Goal: Find specific page/section: Find specific page/section

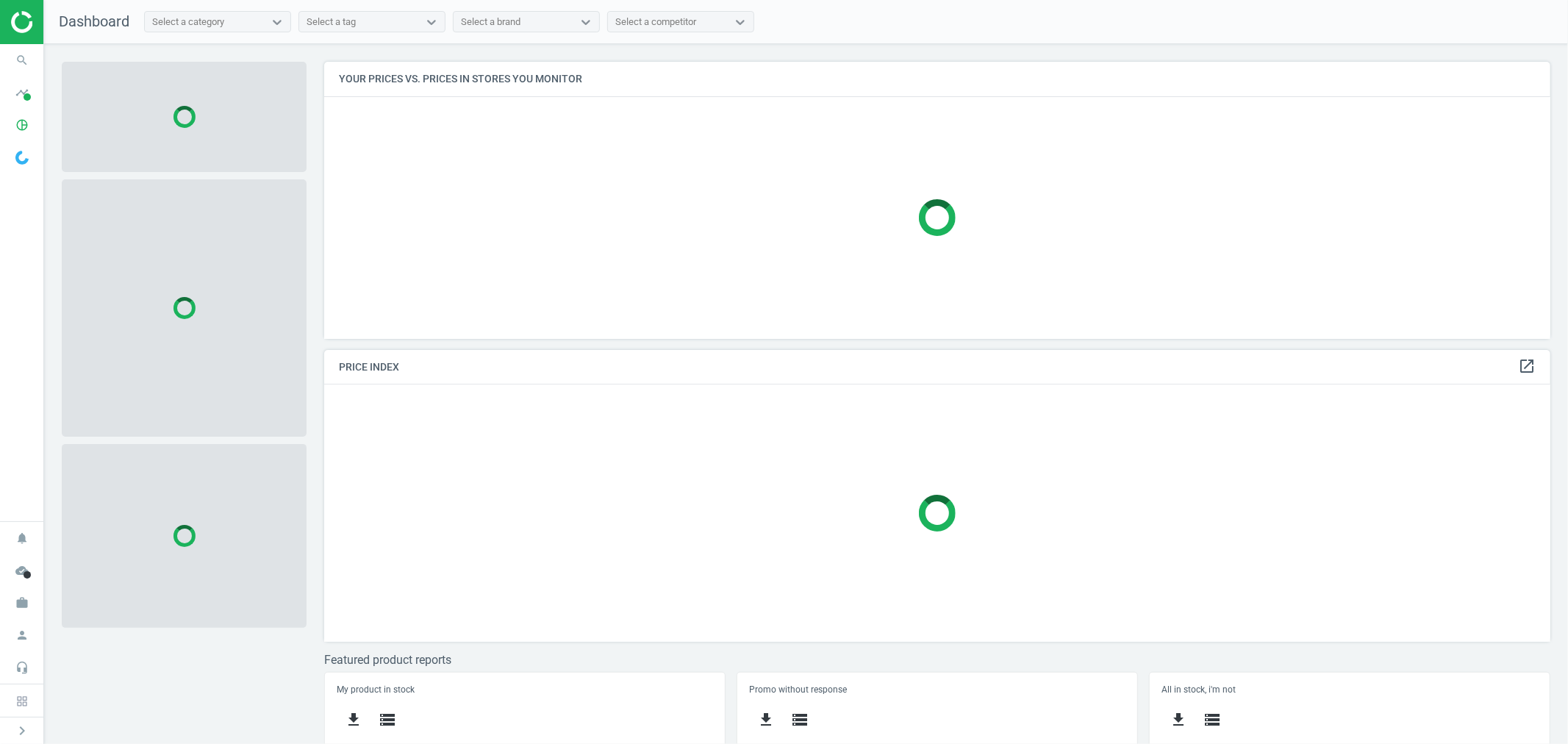
scroll to position [303, 1240]
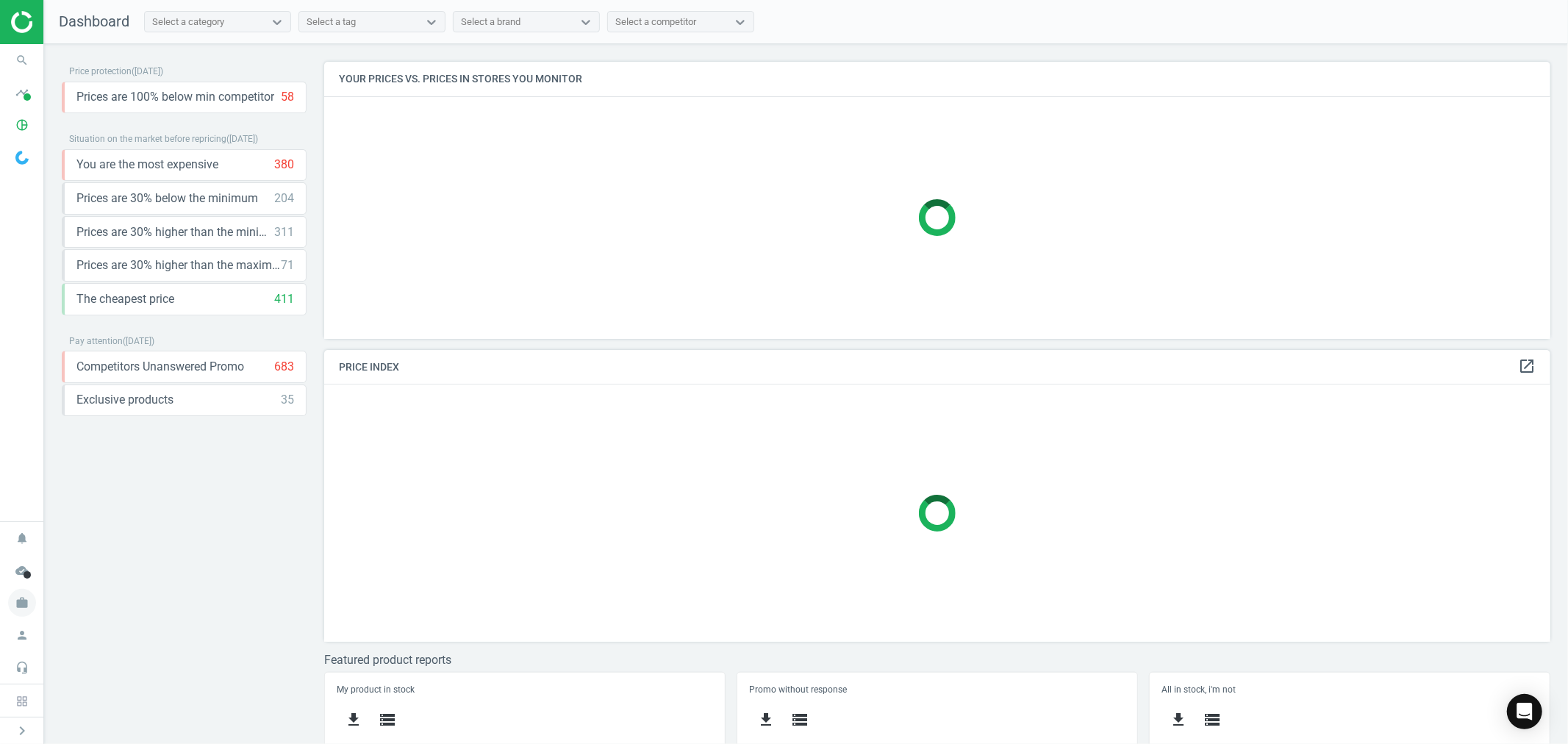
click at [26, 600] on icon "work" at bounding box center [22, 603] width 28 height 28
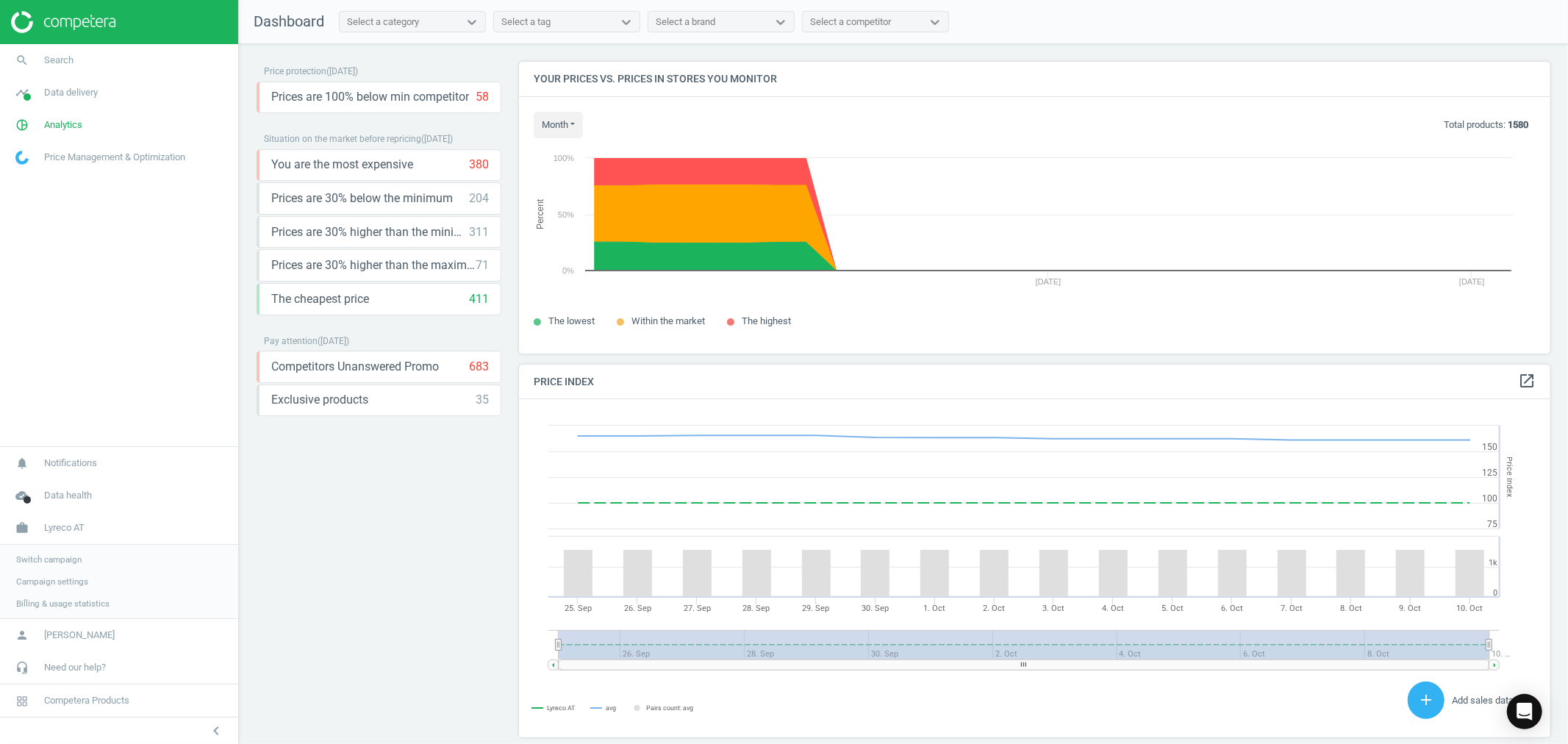
scroll to position [364, 1046]
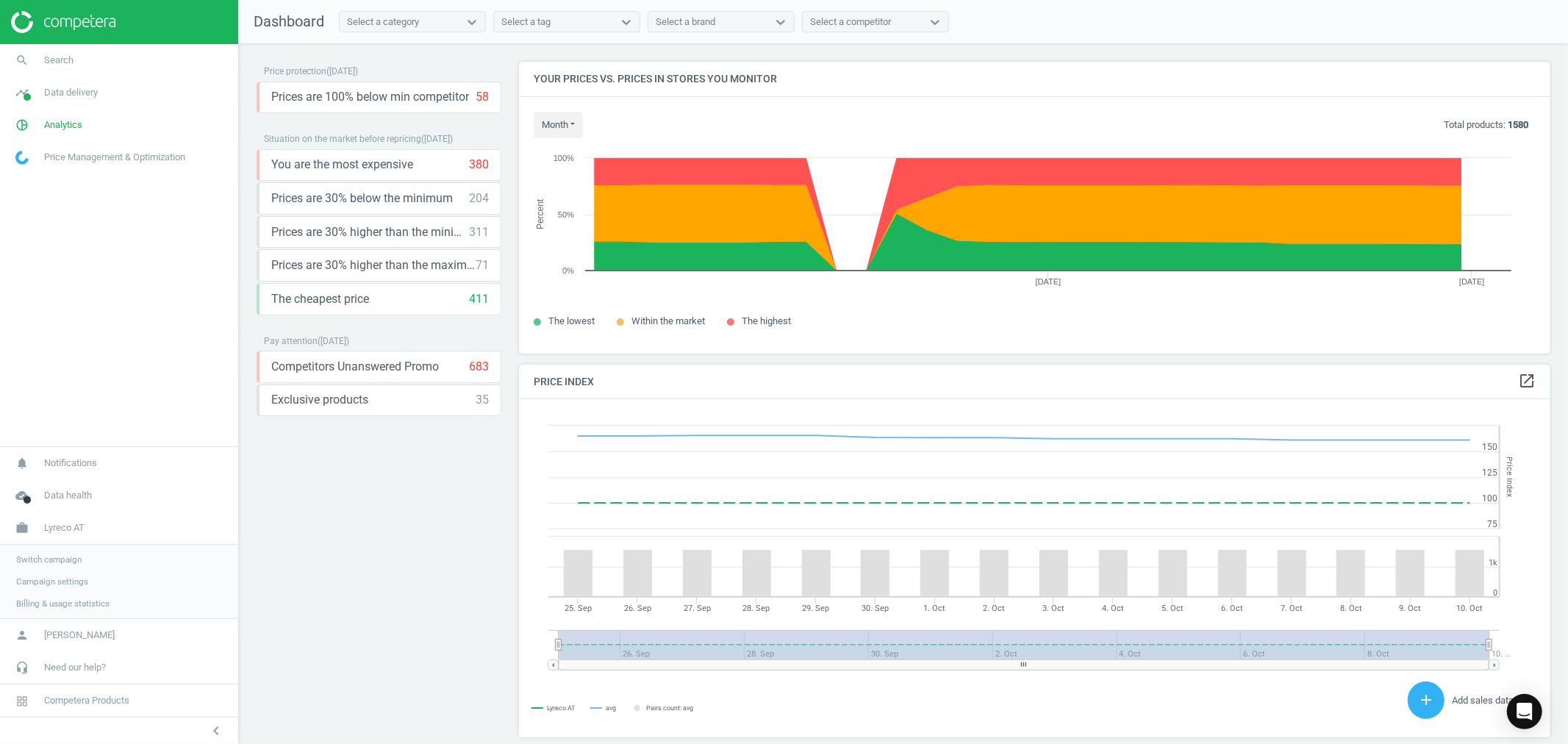
click at [65, 560] on span "Switch campaign" at bounding box center [49, 560] width 66 height 12
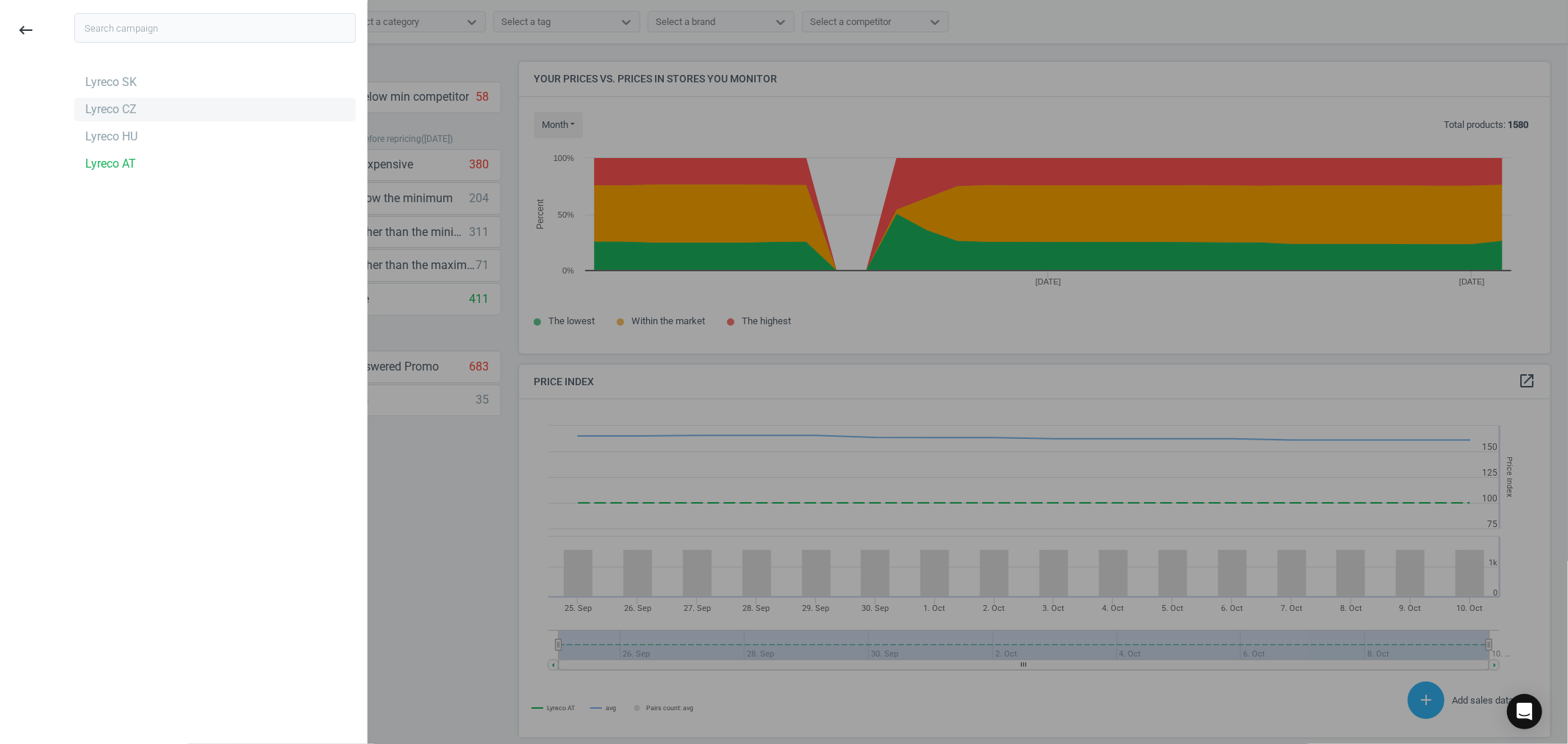
click at [120, 110] on div "Lyreco CZ" at bounding box center [110, 109] width 51 height 16
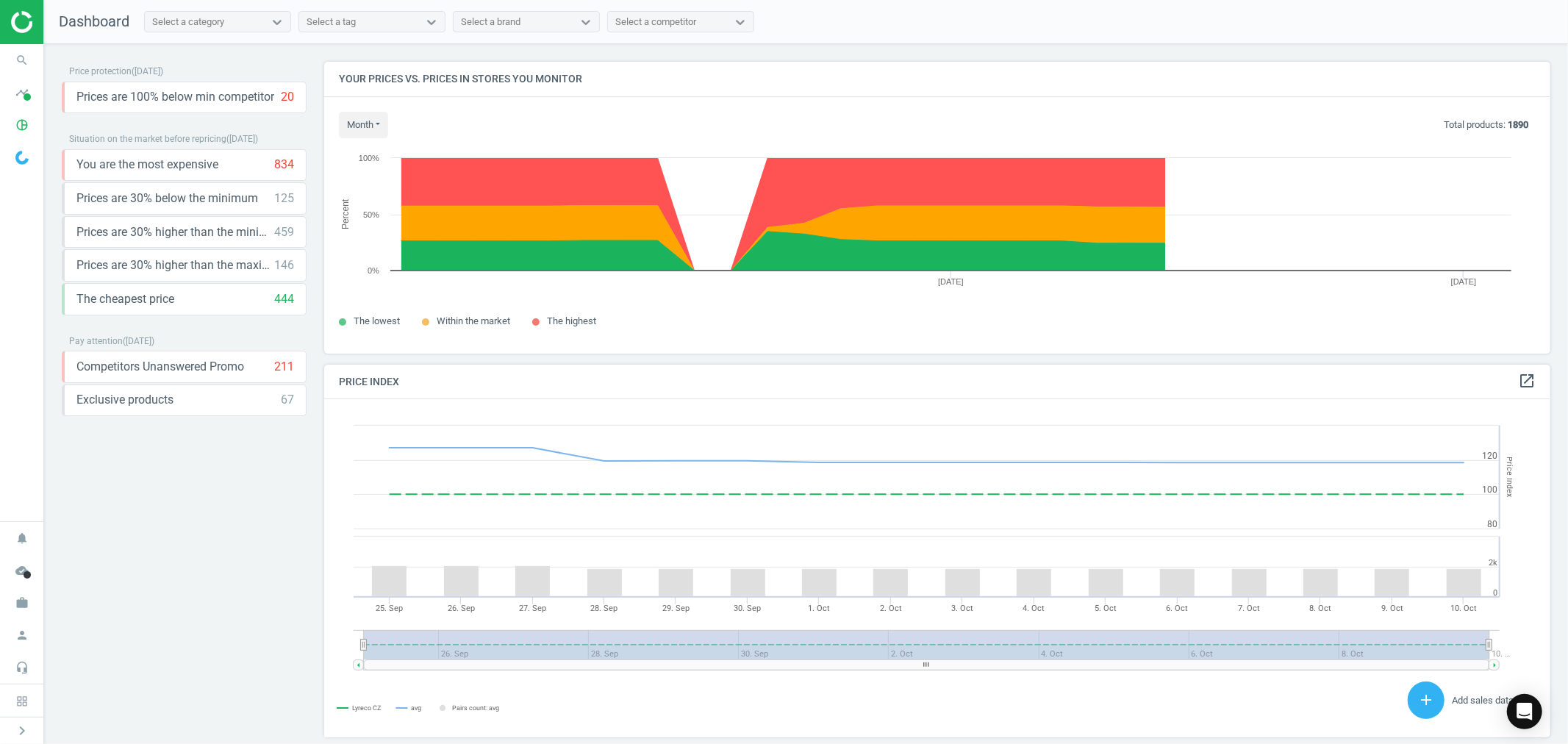
scroll to position [364, 1240]
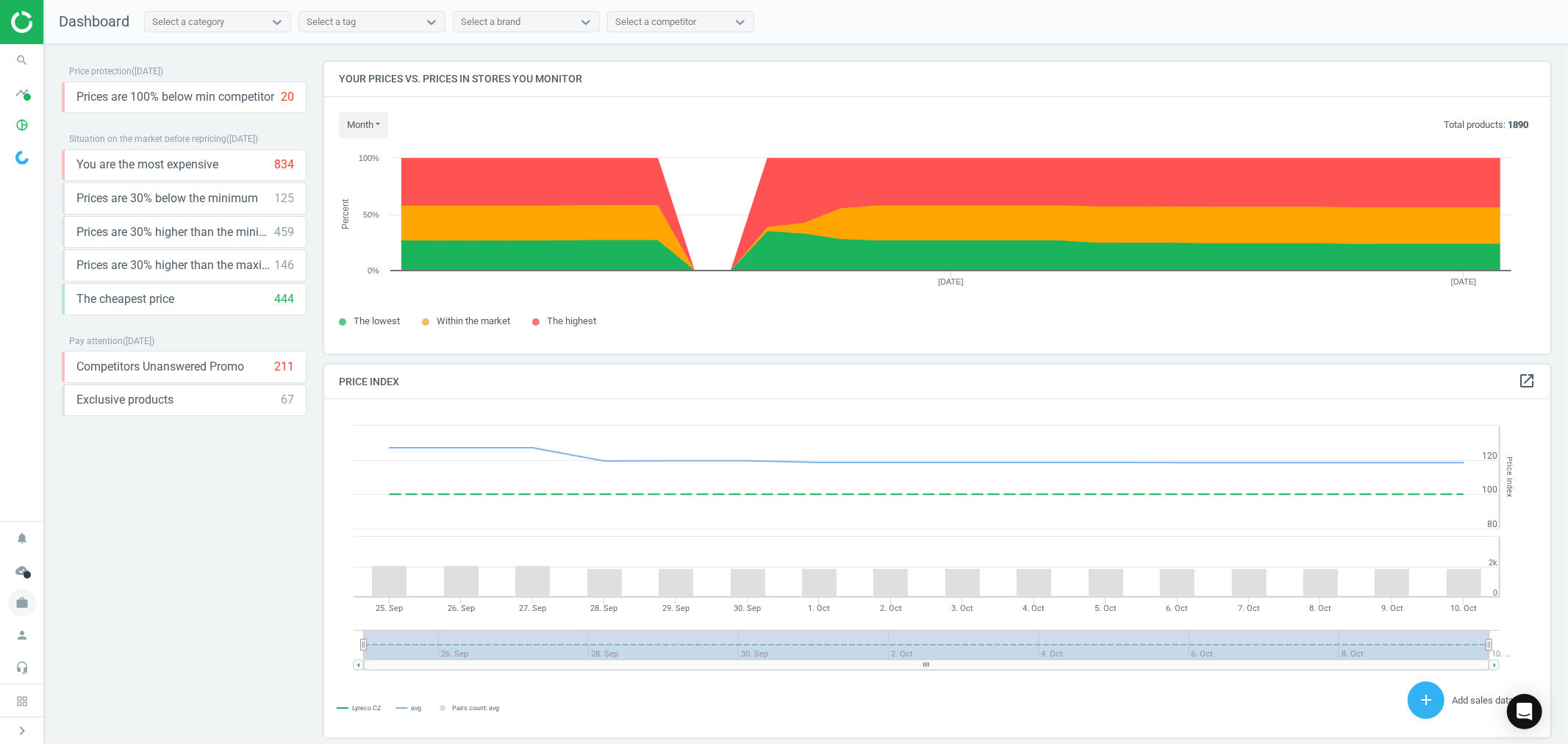
click at [27, 603] on icon "work" at bounding box center [22, 603] width 28 height 28
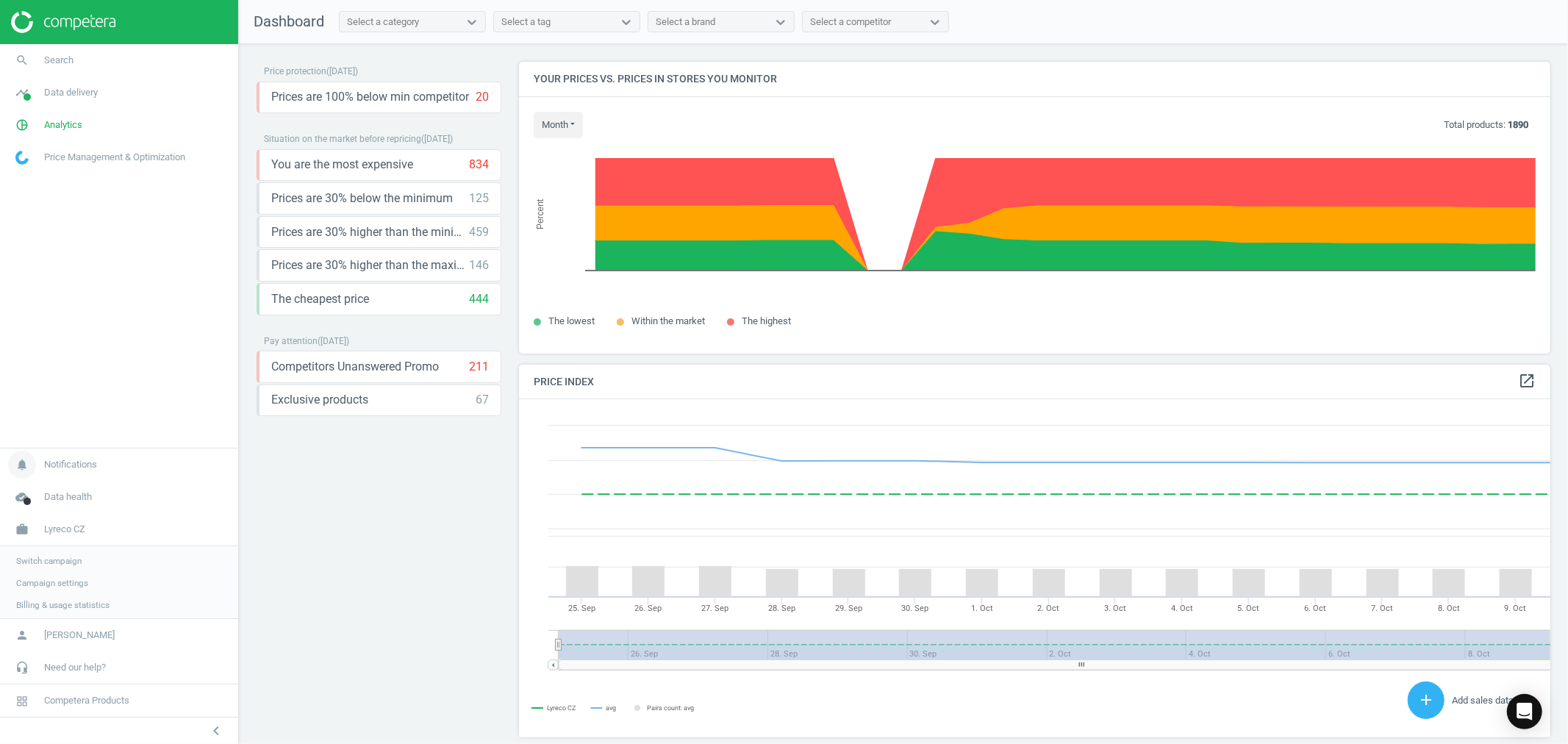
scroll to position [364, 1046]
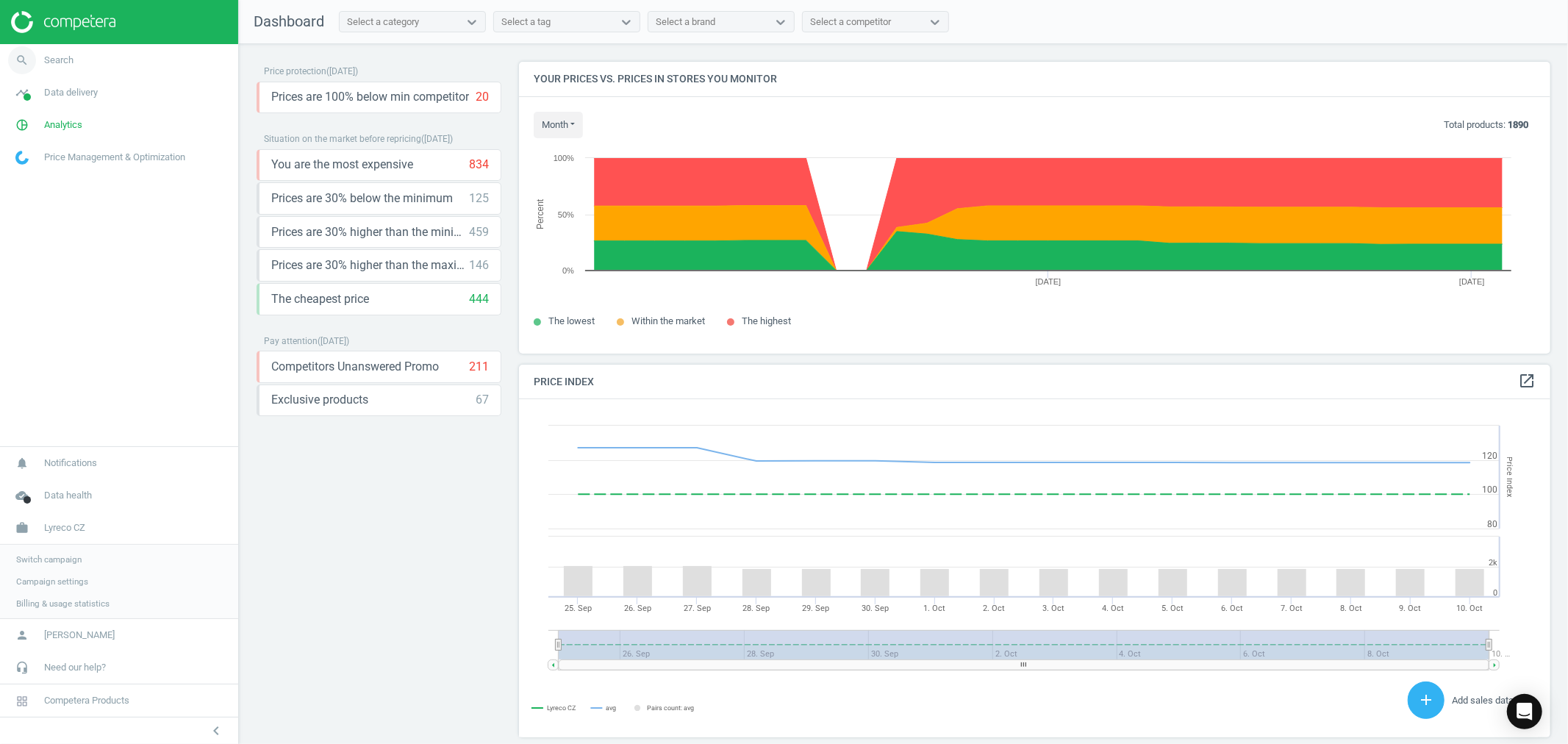
click at [22, 61] on icon "search" at bounding box center [22, 60] width 28 height 28
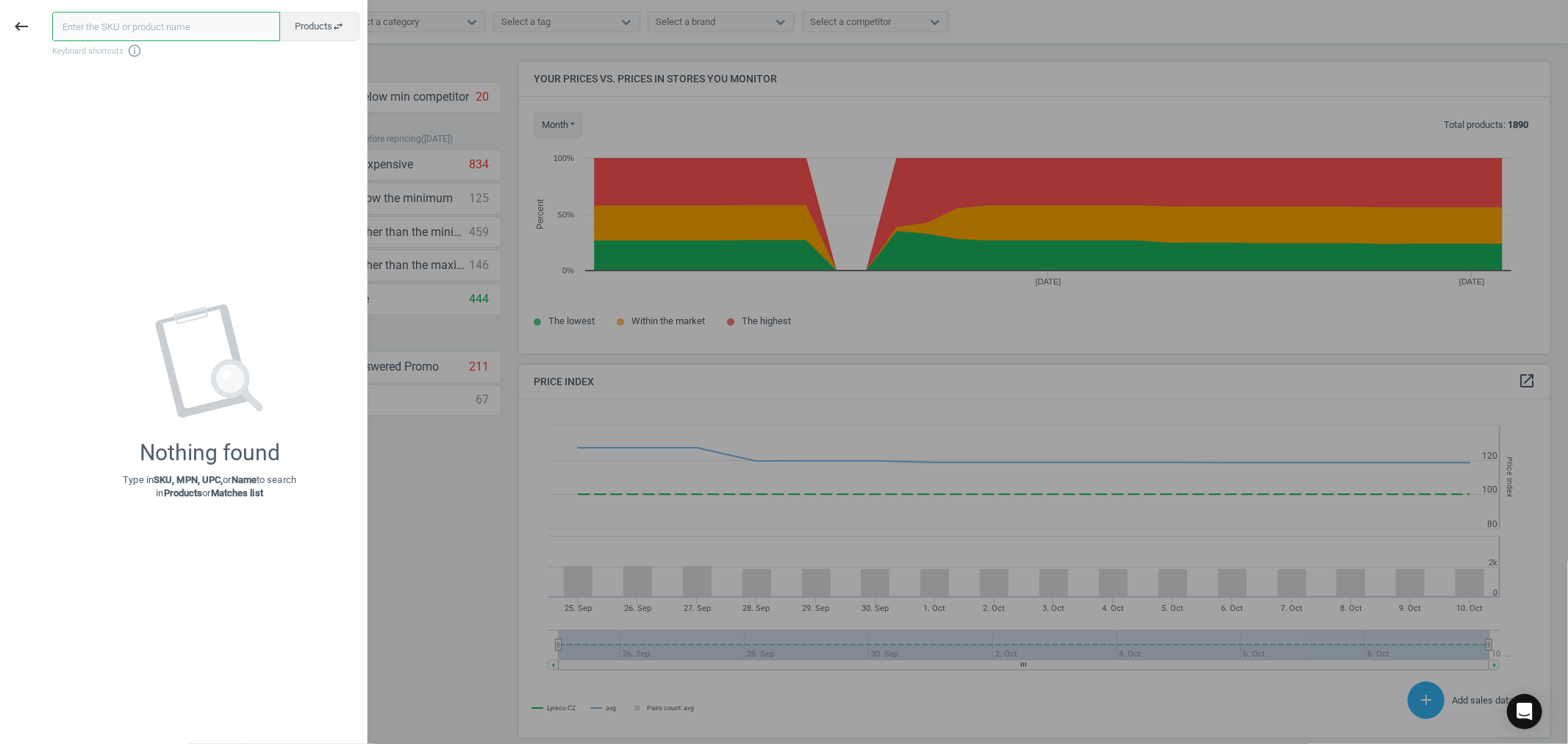
click at [81, 29] on input "text" at bounding box center [165, 27] width 228 height 29
type input "159543"
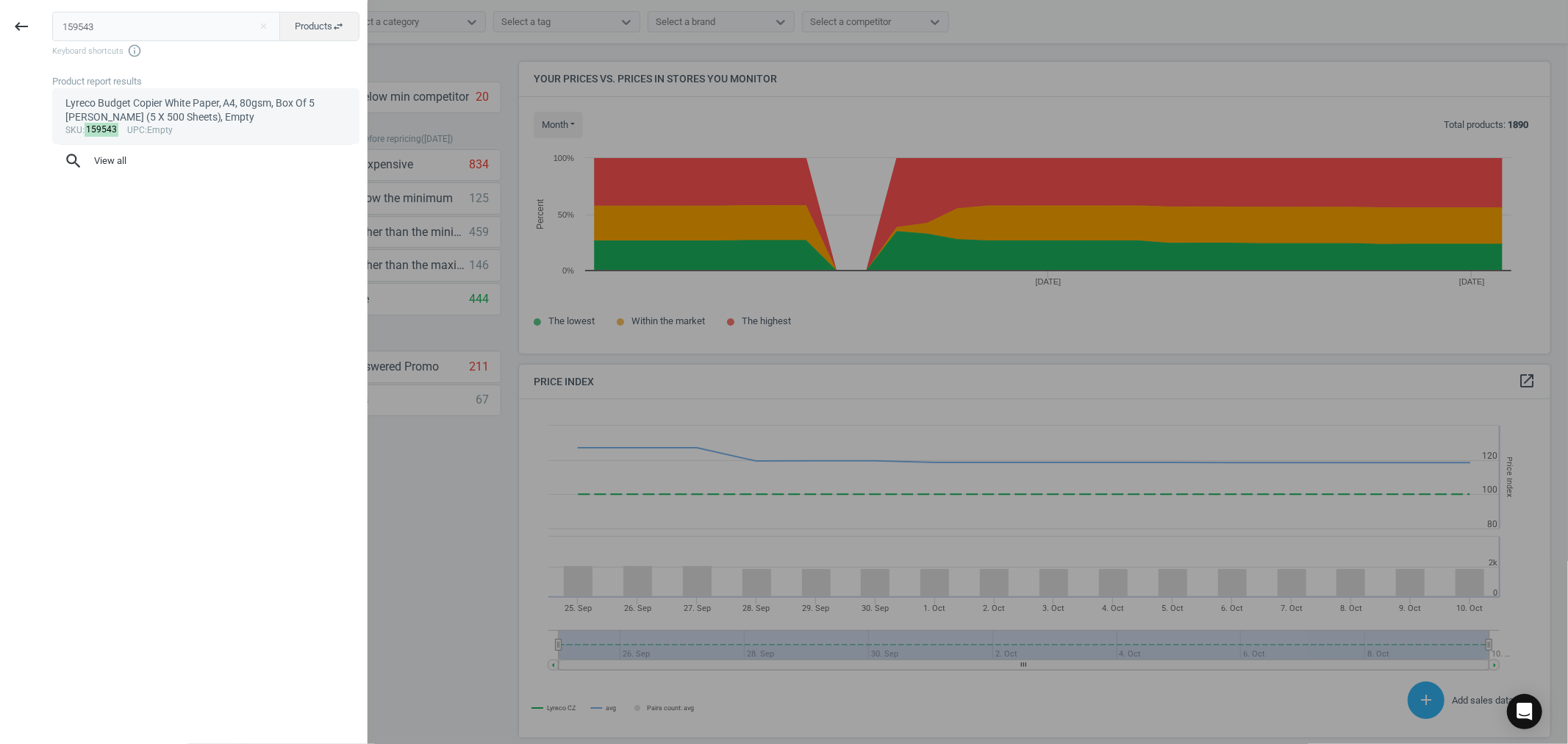
click at [166, 122] on div "Lyreco Budget Copier White Paper, A4, 80gsm, Box Of 5 Reams (5 X 500 Sheets), E…" at bounding box center [206, 110] width 282 height 29
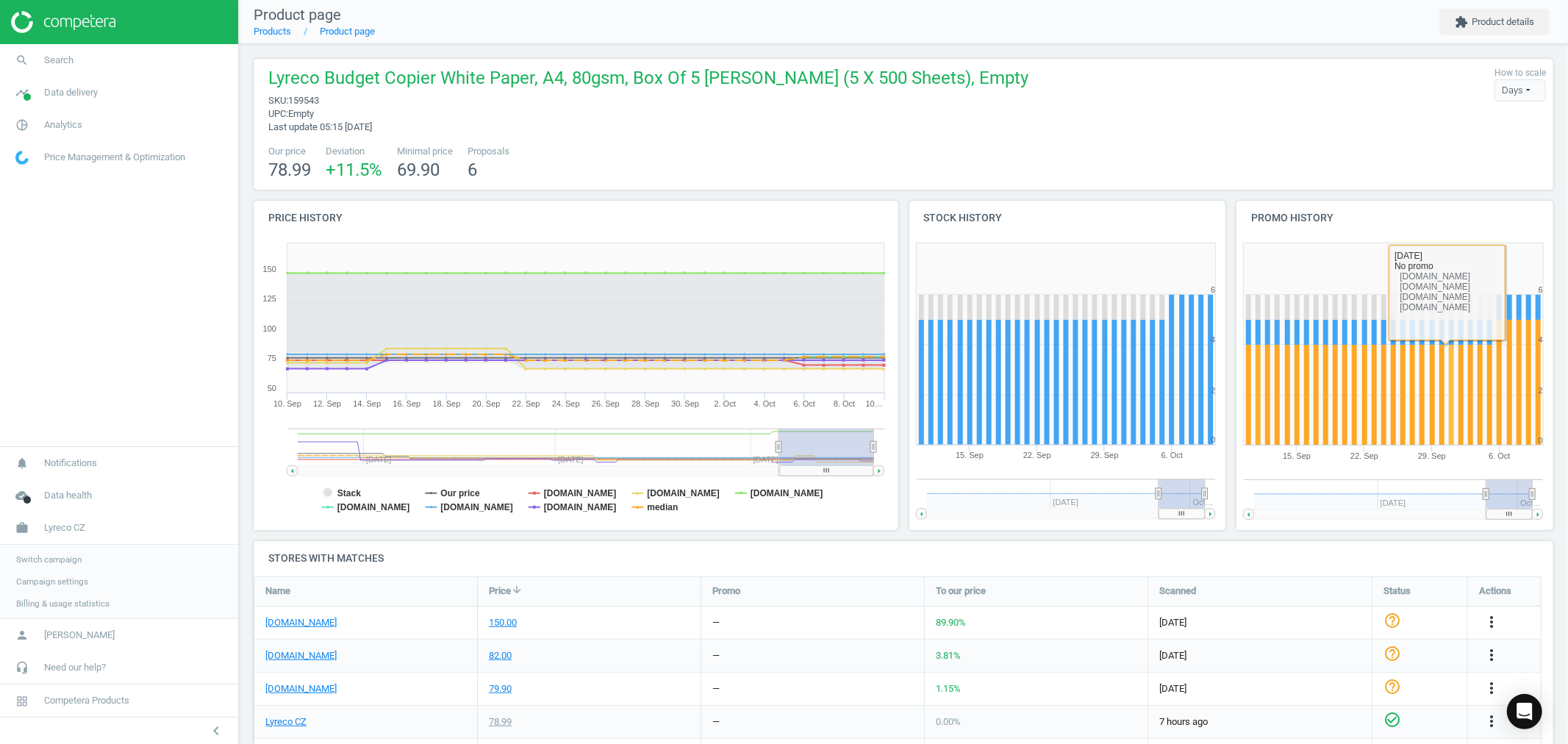
click at [1440, 380] on rect at bounding box center [1393, 344] width 299 height 202
click at [1449, 386] on rect at bounding box center [1452, 395] width 5 height 100
drag, startPoint x: 1511, startPoint y: 517, endPoint x: 1555, endPoint y: 517, distance: 44.0
click at [1555, 517] on div "Lyreco Budget Copier White Paper, A4, 80gsm, Box Of 5 Reams (5 X 500 Sheets), E…" at bounding box center [904, 394] width 1329 height 700
